Goal: Information Seeking & Learning: Learn about a topic

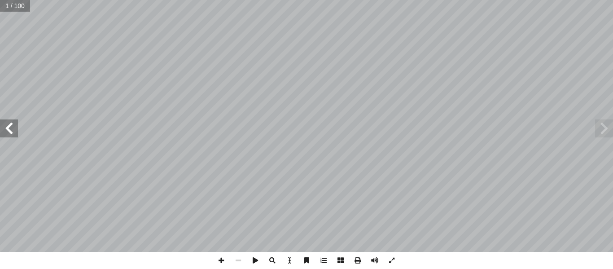
click at [12, 131] on span at bounding box center [9, 128] width 18 height 18
click at [13, 132] on span at bounding box center [9, 128] width 18 height 18
click at [217, 256] on span at bounding box center [221, 260] width 17 height 17
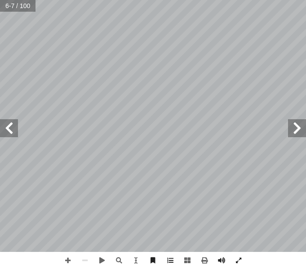
click at [12, 135] on span at bounding box center [9, 128] width 18 height 18
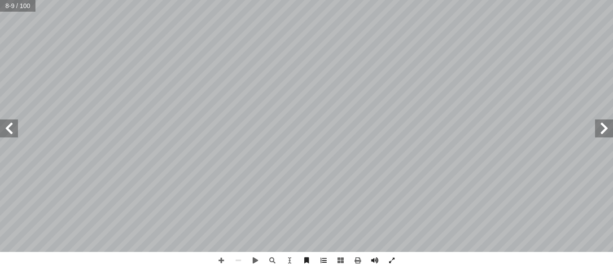
click at [6, 128] on span at bounding box center [9, 128] width 18 height 18
click at [6, 127] on span at bounding box center [9, 128] width 18 height 18
click at [9, 122] on span at bounding box center [9, 128] width 18 height 18
click at [8, 119] on span at bounding box center [9, 128] width 18 height 18
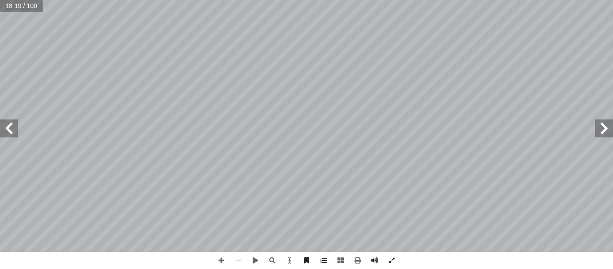
click at [13, 131] on span at bounding box center [9, 128] width 18 height 18
click at [9, 127] on span at bounding box center [9, 128] width 18 height 18
click at [605, 128] on span at bounding box center [604, 128] width 18 height 18
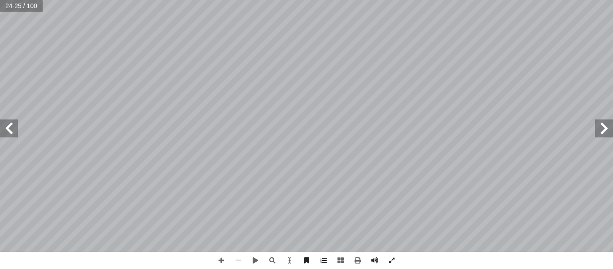
click at [12, 135] on span at bounding box center [9, 128] width 18 height 18
click at [602, 130] on span at bounding box center [604, 128] width 18 height 18
click at [606, 129] on span at bounding box center [604, 128] width 18 height 18
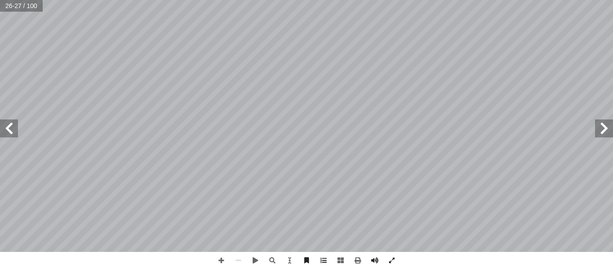
click at [4, 127] on span at bounding box center [9, 128] width 18 height 18
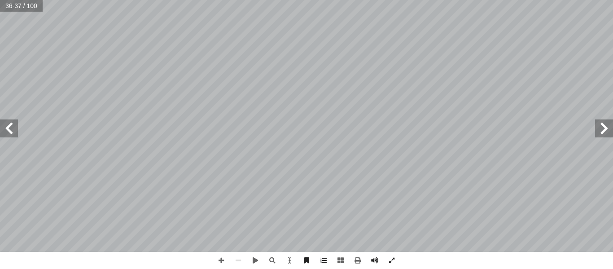
click at [4, 127] on span at bounding box center [9, 128] width 18 height 18
click at [6, 134] on span at bounding box center [9, 128] width 18 height 18
click at [6, 130] on span at bounding box center [9, 128] width 18 height 18
click at [9, 126] on span at bounding box center [9, 128] width 18 height 18
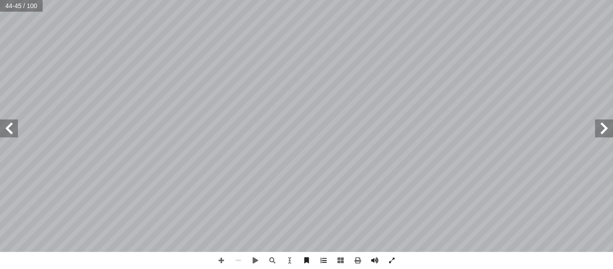
click at [9, 126] on span at bounding box center [9, 128] width 18 height 18
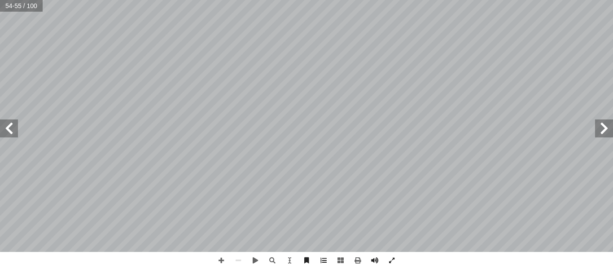
click at [15, 131] on span at bounding box center [9, 128] width 18 height 18
click at [3, 134] on span at bounding box center [9, 128] width 18 height 18
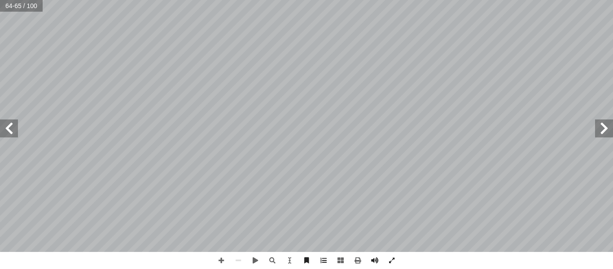
click at [3, 129] on span at bounding box center [9, 128] width 18 height 18
